Goal: Task Accomplishment & Management: Manage account settings

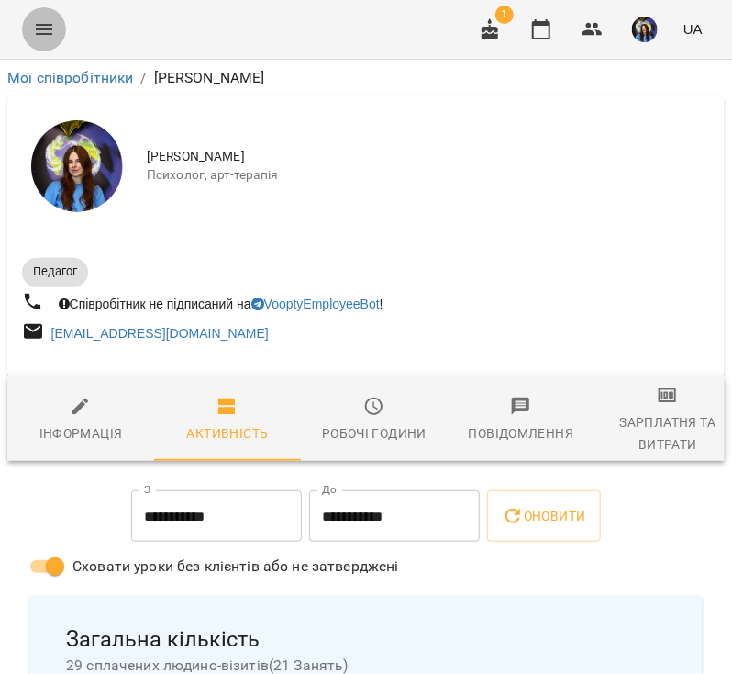
click at [55, 24] on button "Menu" at bounding box center [44, 29] width 44 height 44
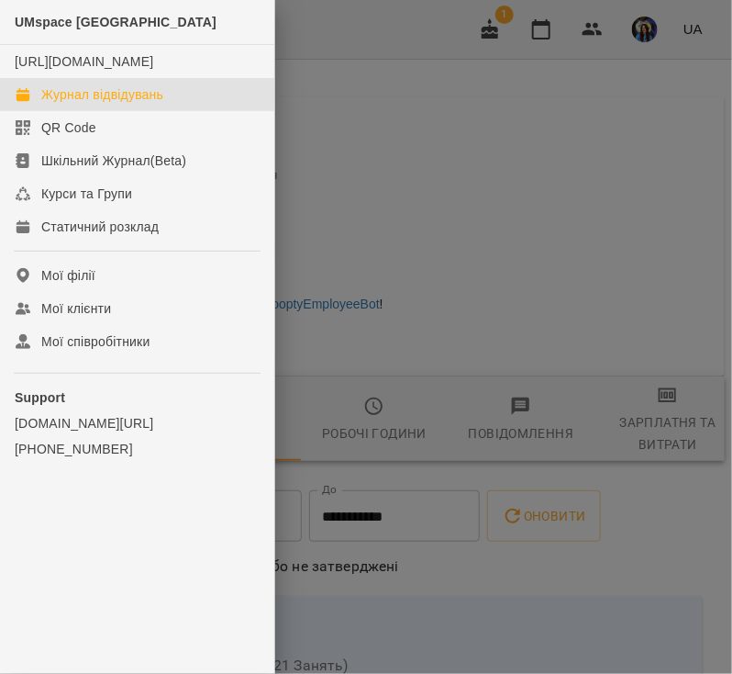
click at [136, 103] on div "Журнал відвідувань" at bounding box center [102, 94] width 122 height 18
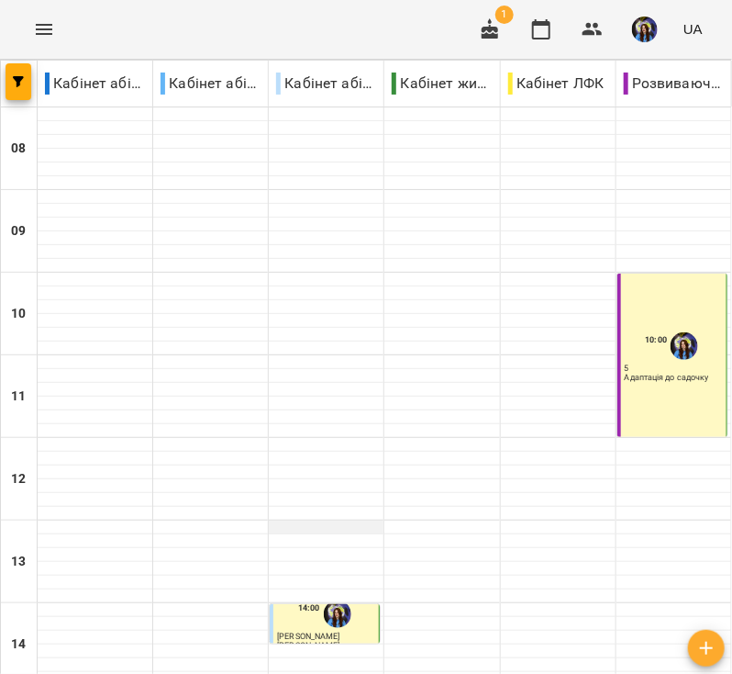
scroll to position [215, 0]
type input "**********"
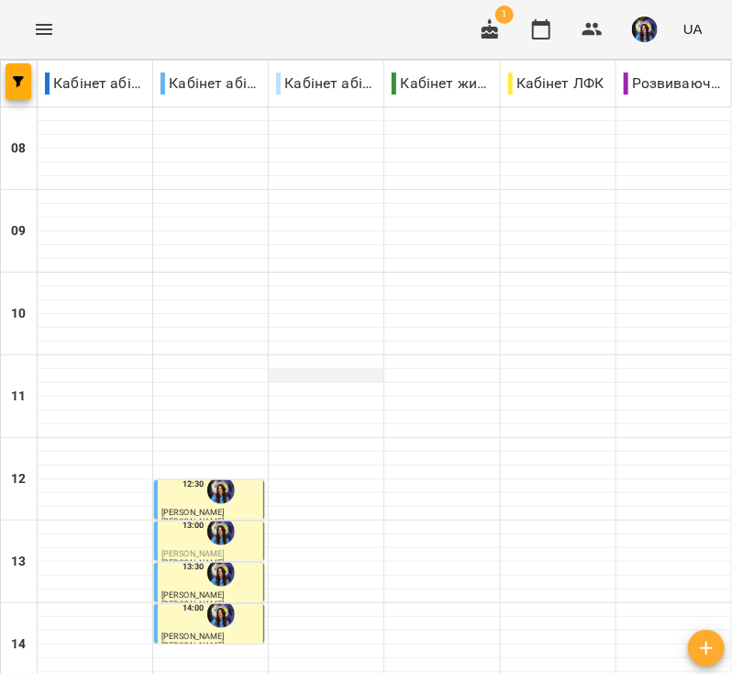
scroll to position [187, 0]
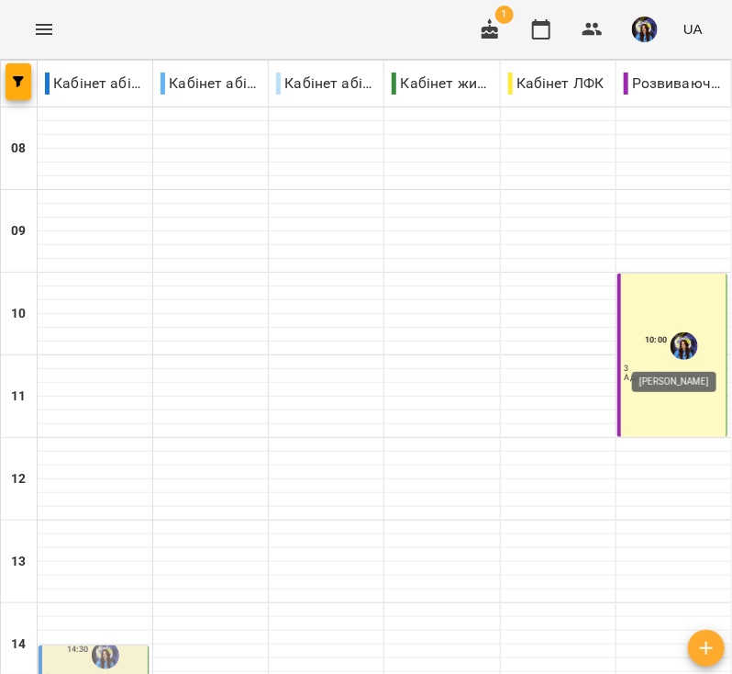
click at [671, 340] on img "Вахнован Діана" at bounding box center [685, 346] width 28 height 28
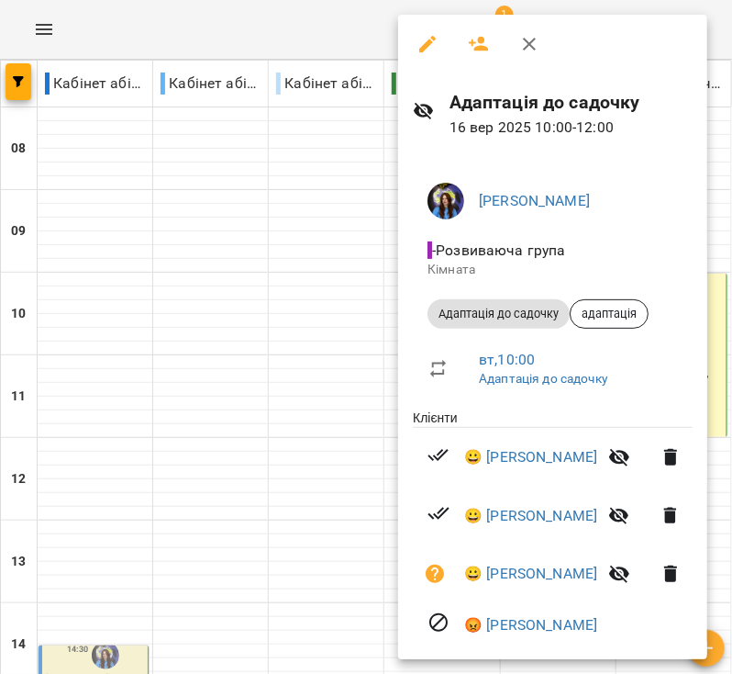
scroll to position [19, 0]
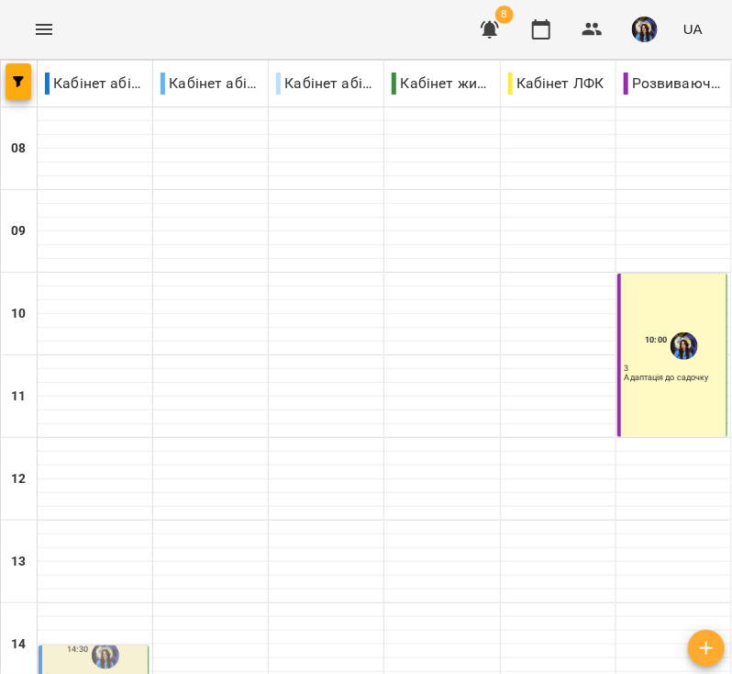
click at [662, 300] on div "10:00 3 Адаптація до садочку" at bounding box center [673, 354] width 110 height 163
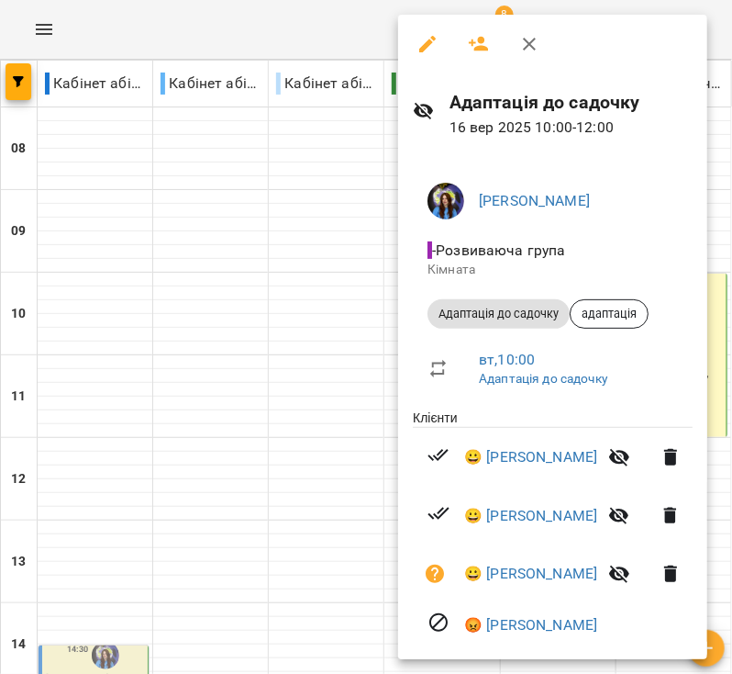
click at [95, 153] on div at bounding box center [366, 337] width 732 height 674
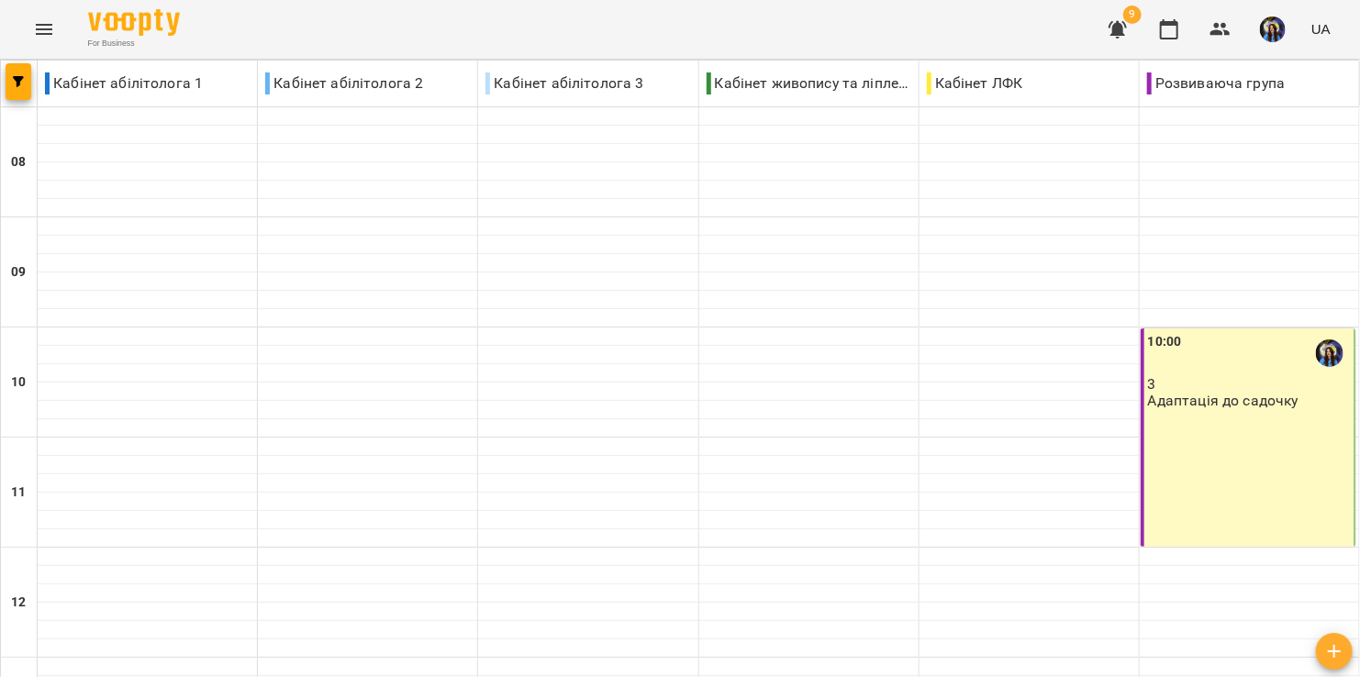
scroll to position [441, 0]
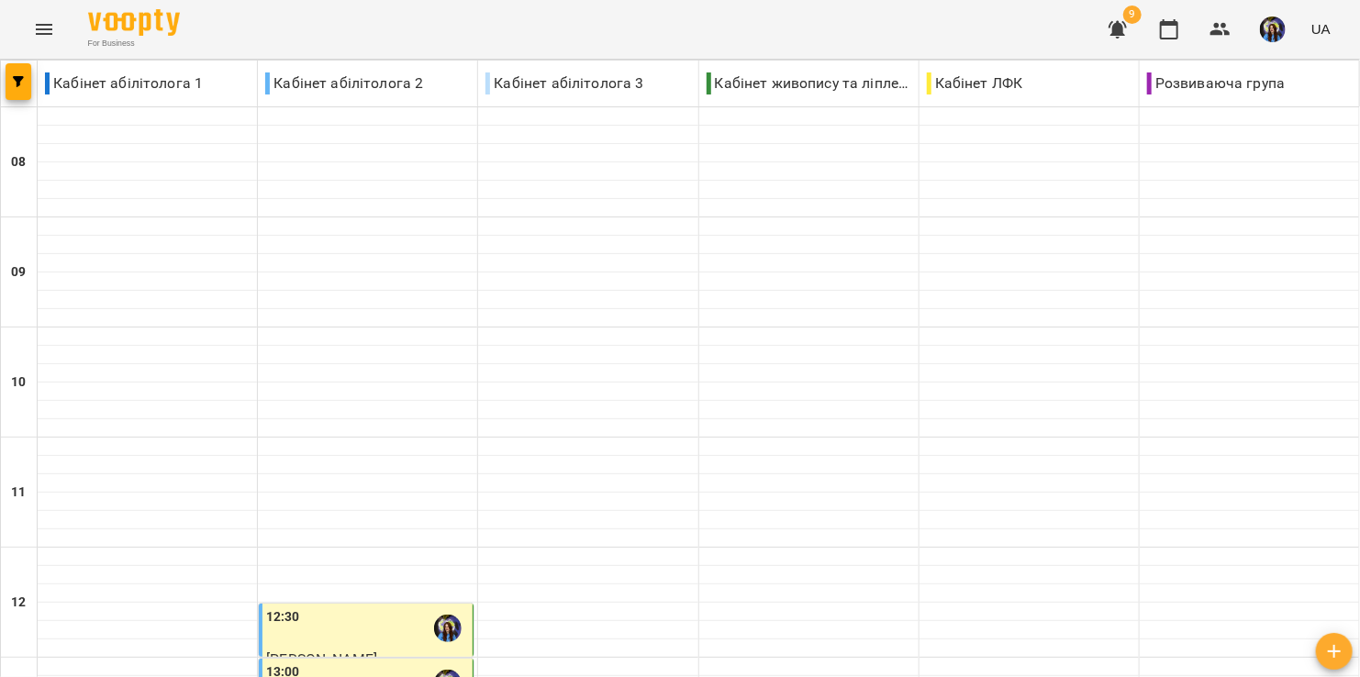
scroll to position [485, 0]
